Goal: Task Accomplishment & Management: Manage account settings

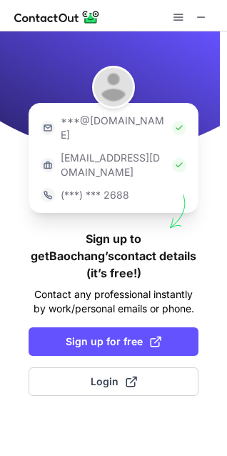
click at [142, 402] on div "***@gmail.com ***@company.com (***) *** 2688 Sign up to get Baochang’s contact …" at bounding box center [113, 243] width 227 height 424
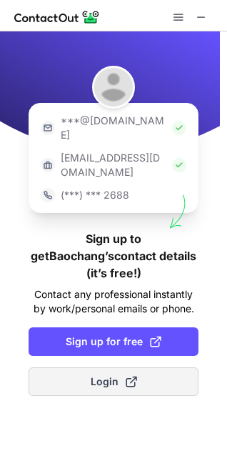
click at [109, 374] on span "Login" at bounding box center [114, 381] width 46 height 14
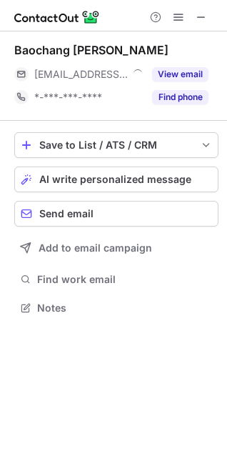
scroll to position [298, 227]
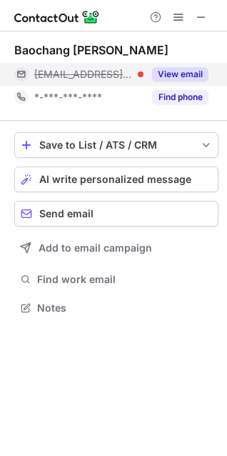
click at [81, 76] on span "***@ke.com" at bounding box center [83, 74] width 99 height 13
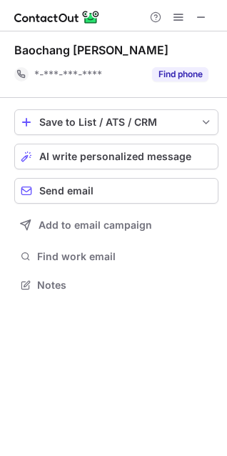
scroll to position [275, 227]
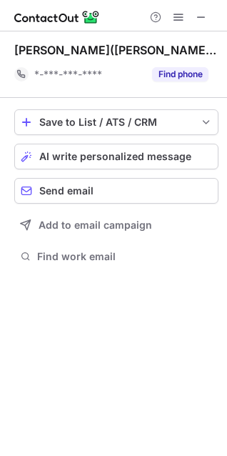
scroll to position [255, 227]
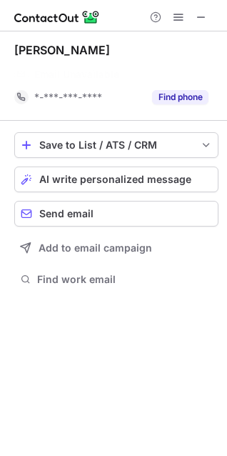
scroll to position [255, 227]
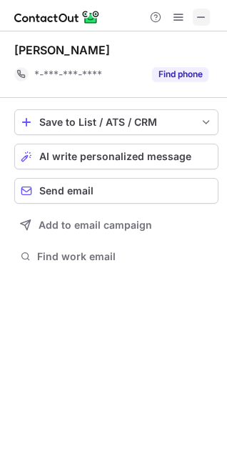
click at [209, 16] on button at bounding box center [201, 17] width 17 height 17
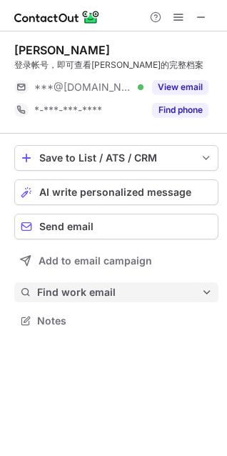
scroll to position [311, 227]
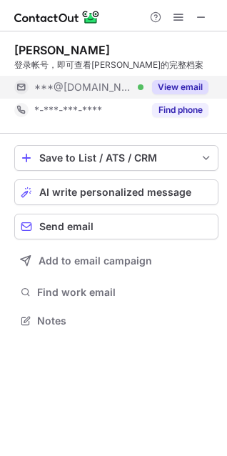
click at [81, 90] on span "***@gmail.com" at bounding box center [83, 87] width 99 height 13
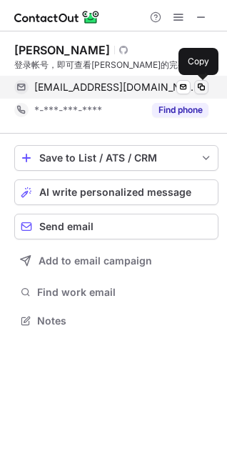
click at [198, 85] on span at bounding box center [201, 86] width 11 height 11
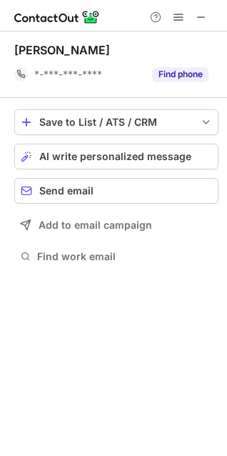
scroll to position [255, 227]
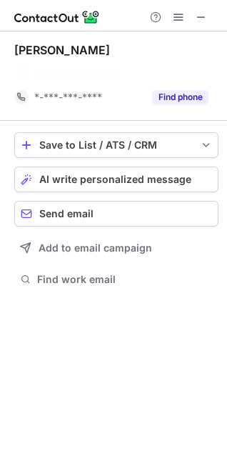
scroll to position [255, 227]
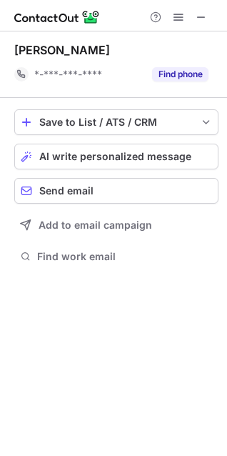
scroll to position [255, 227]
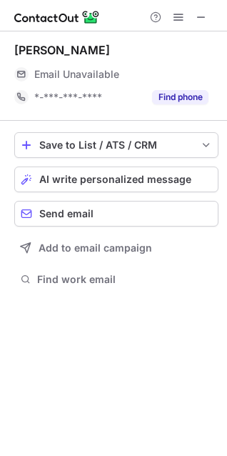
scroll to position [278, 227]
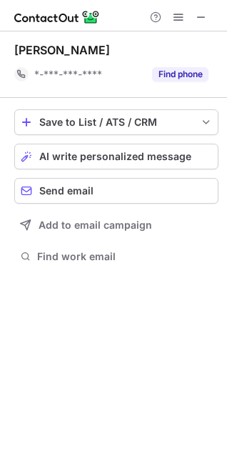
scroll to position [255, 227]
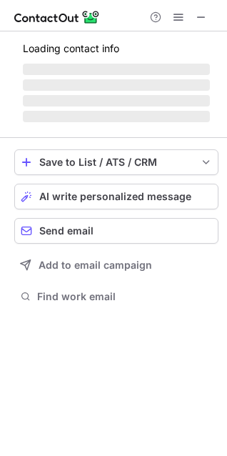
scroll to position [278, 227]
